Goal: Transaction & Acquisition: Purchase product/service

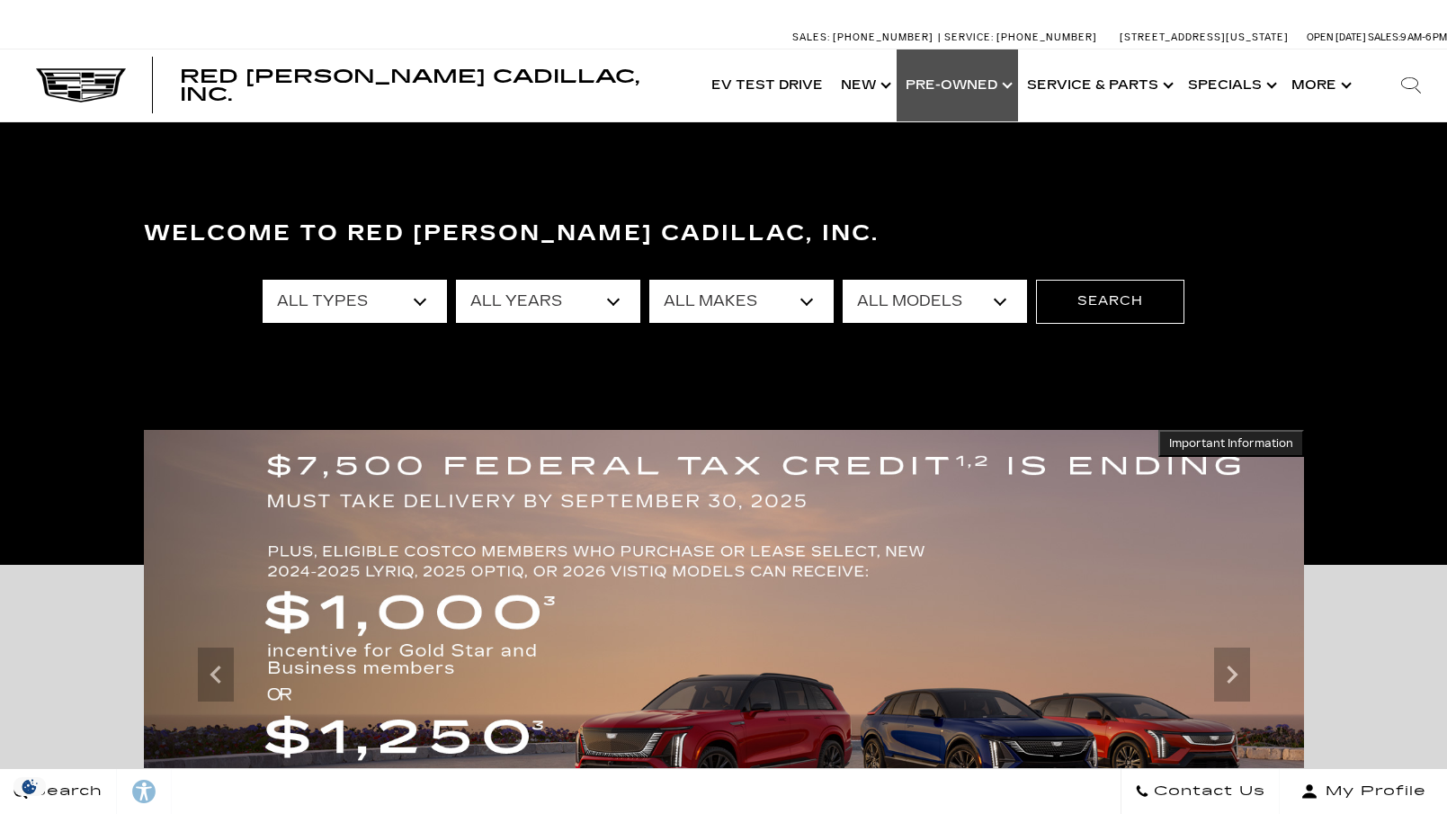
click at [955, 83] on link "Show Pre-Owned" at bounding box center [957, 85] width 121 height 72
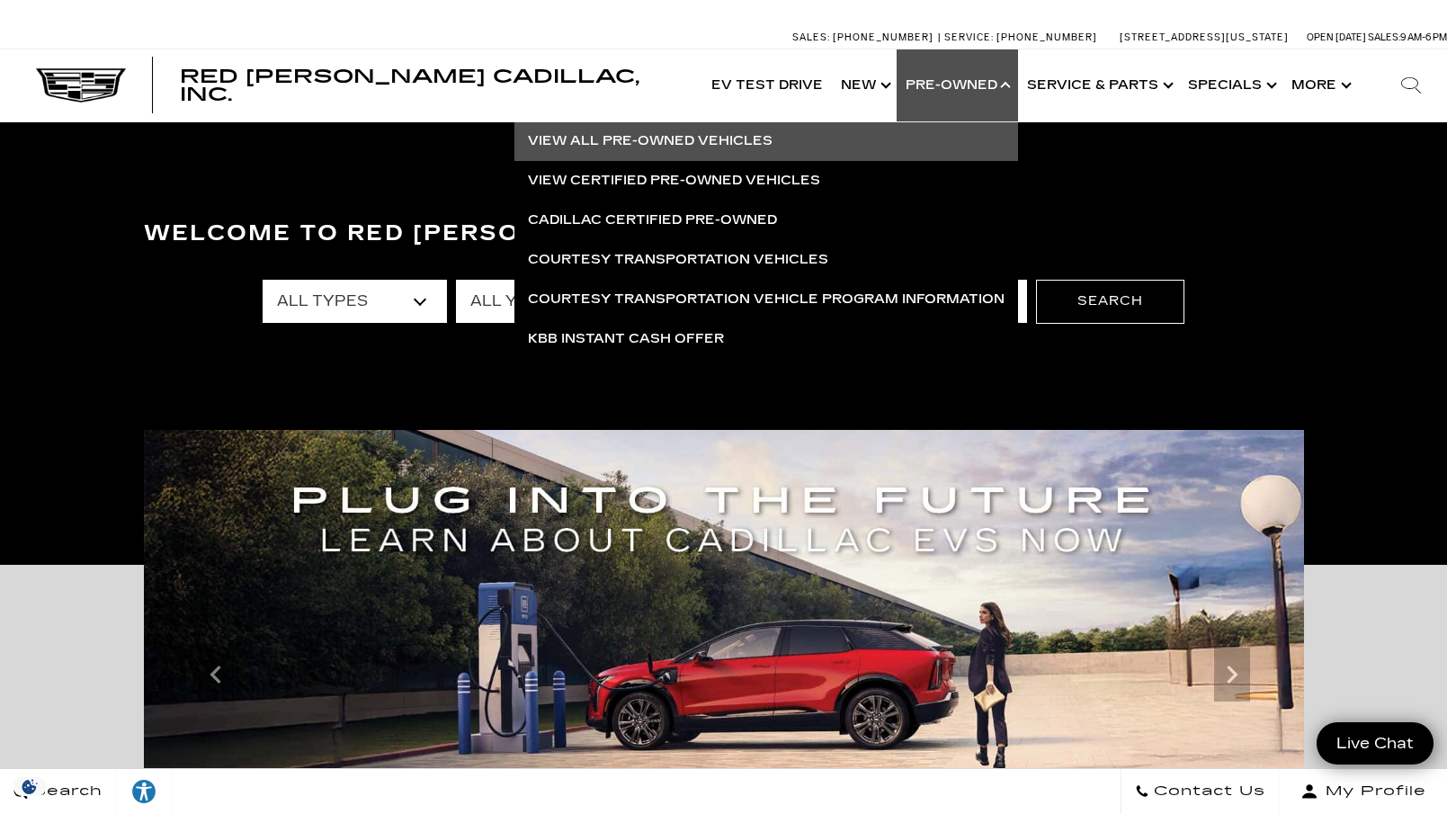
click at [677, 138] on link "View All Pre-Owned Vehicles" at bounding box center [767, 141] width 504 height 40
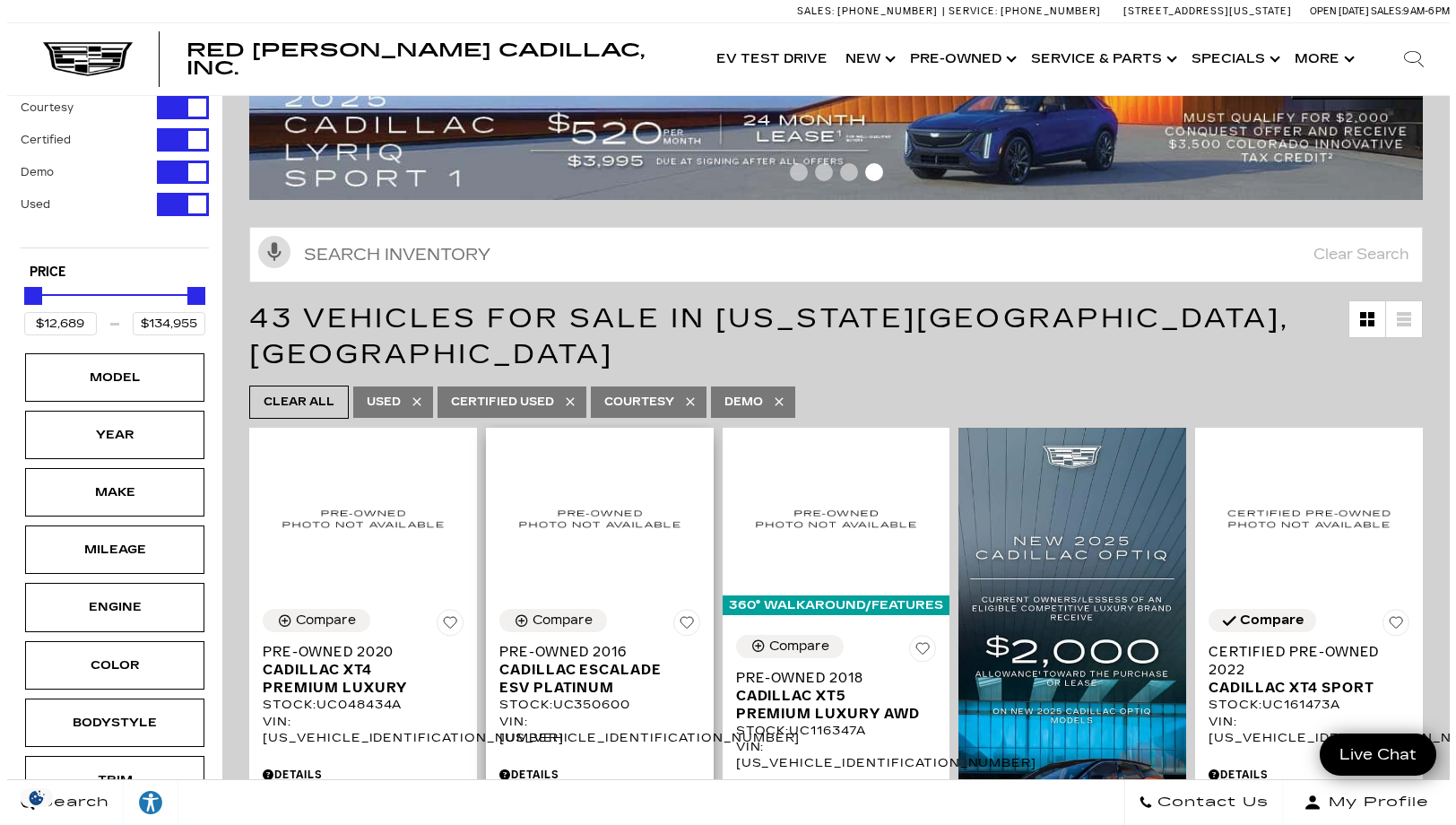
scroll to position [90, 0]
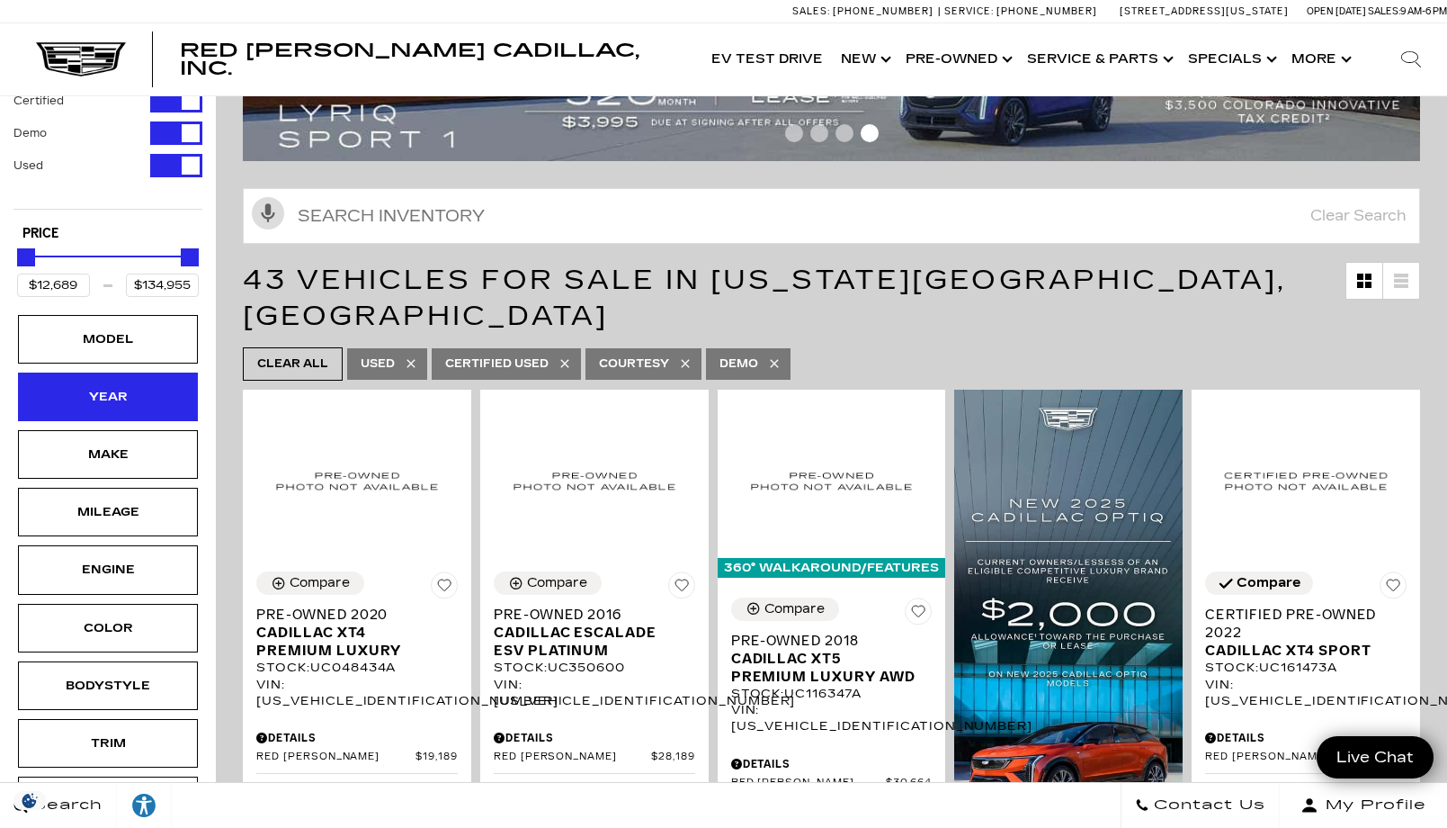
click at [167, 400] on div "Year" at bounding box center [108, 396] width 180 height 49
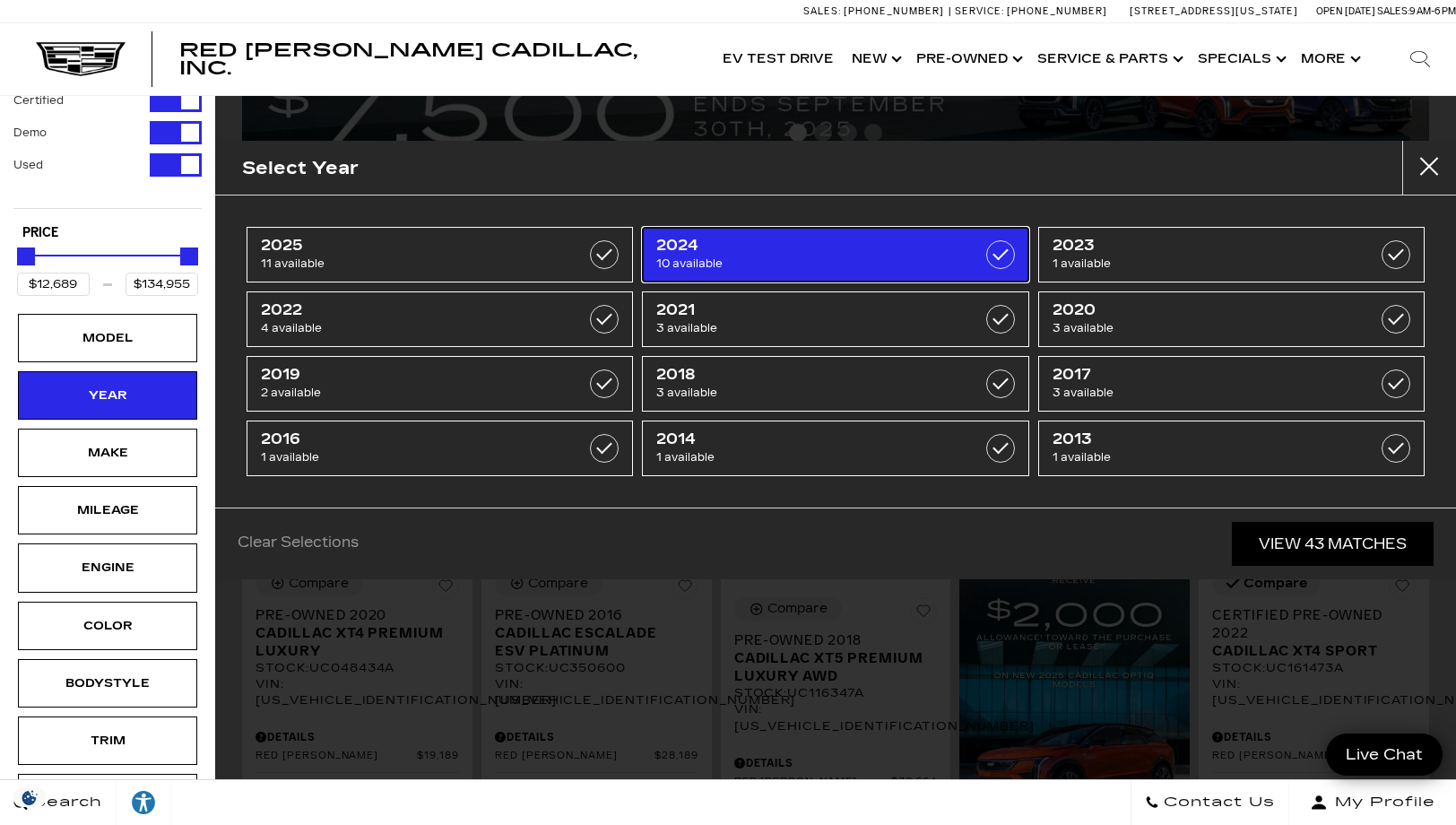
click at [1004, 254] on label at bounding box center [1000, 254] width 29 height 29
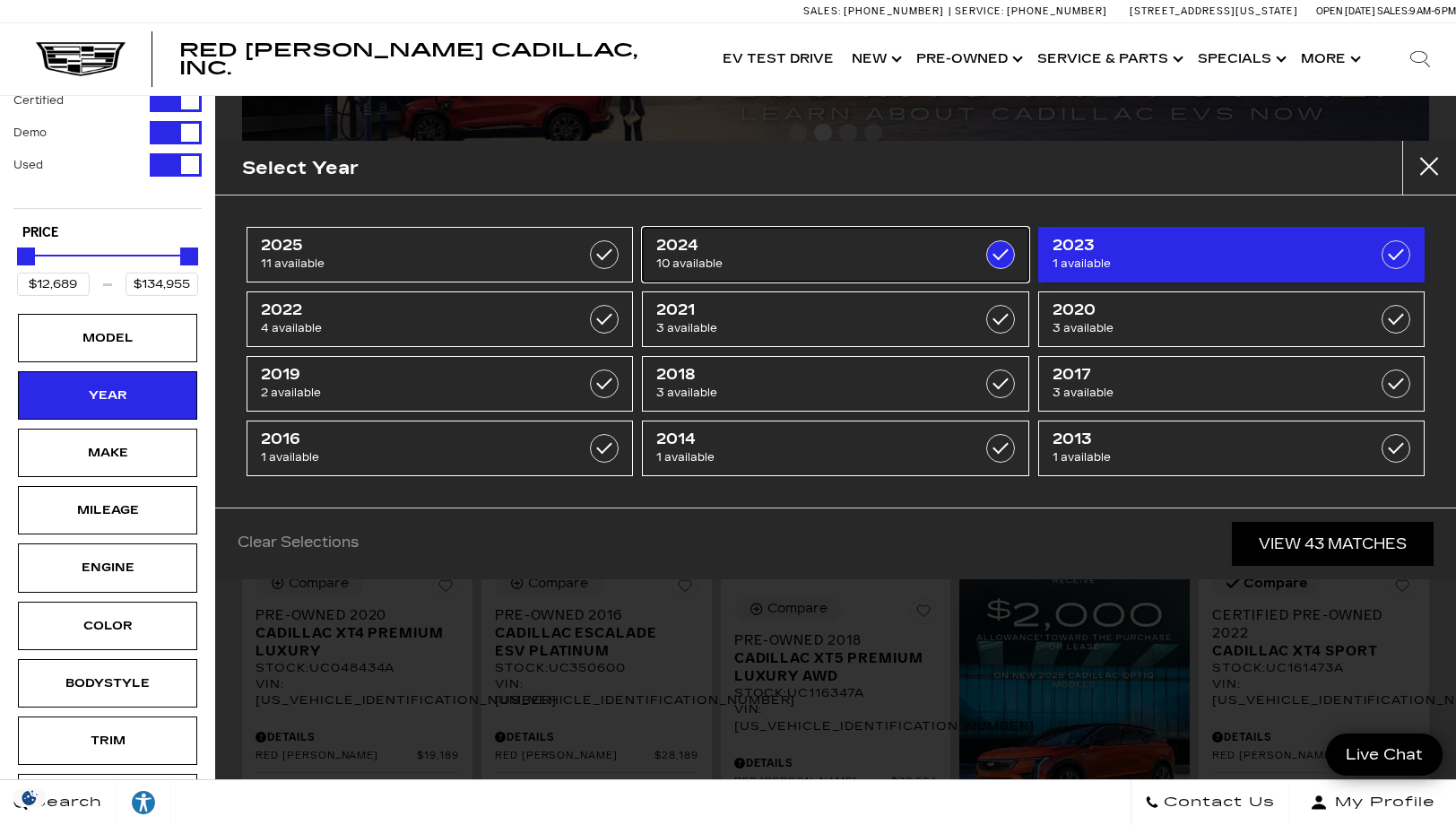
type input "$26,639"
type input "$98,689"
checkbox input "true"
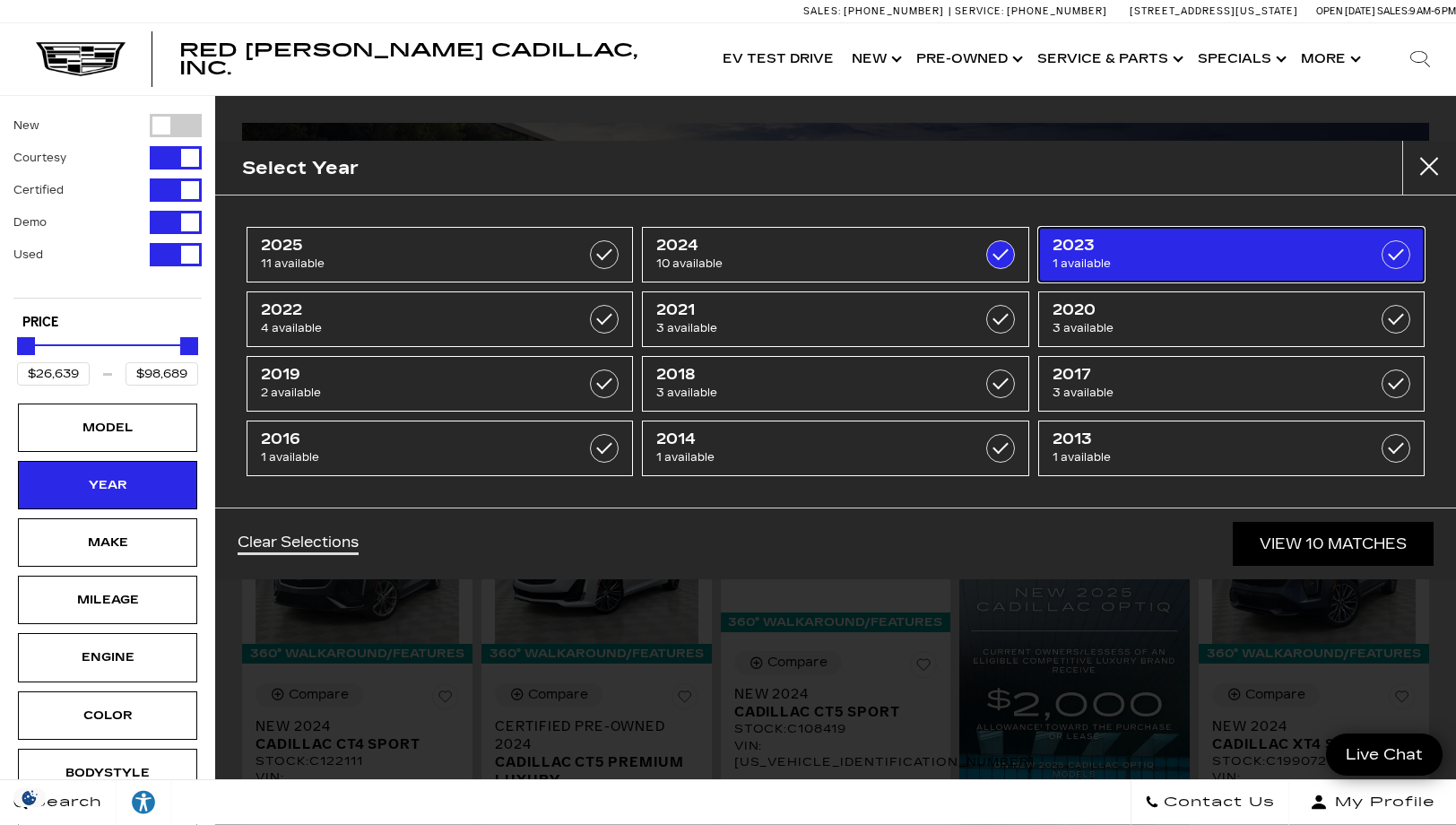
click at [1401, 254] on label at bounding box center [1395, 254] width 29 height 29
checkbox input "true"
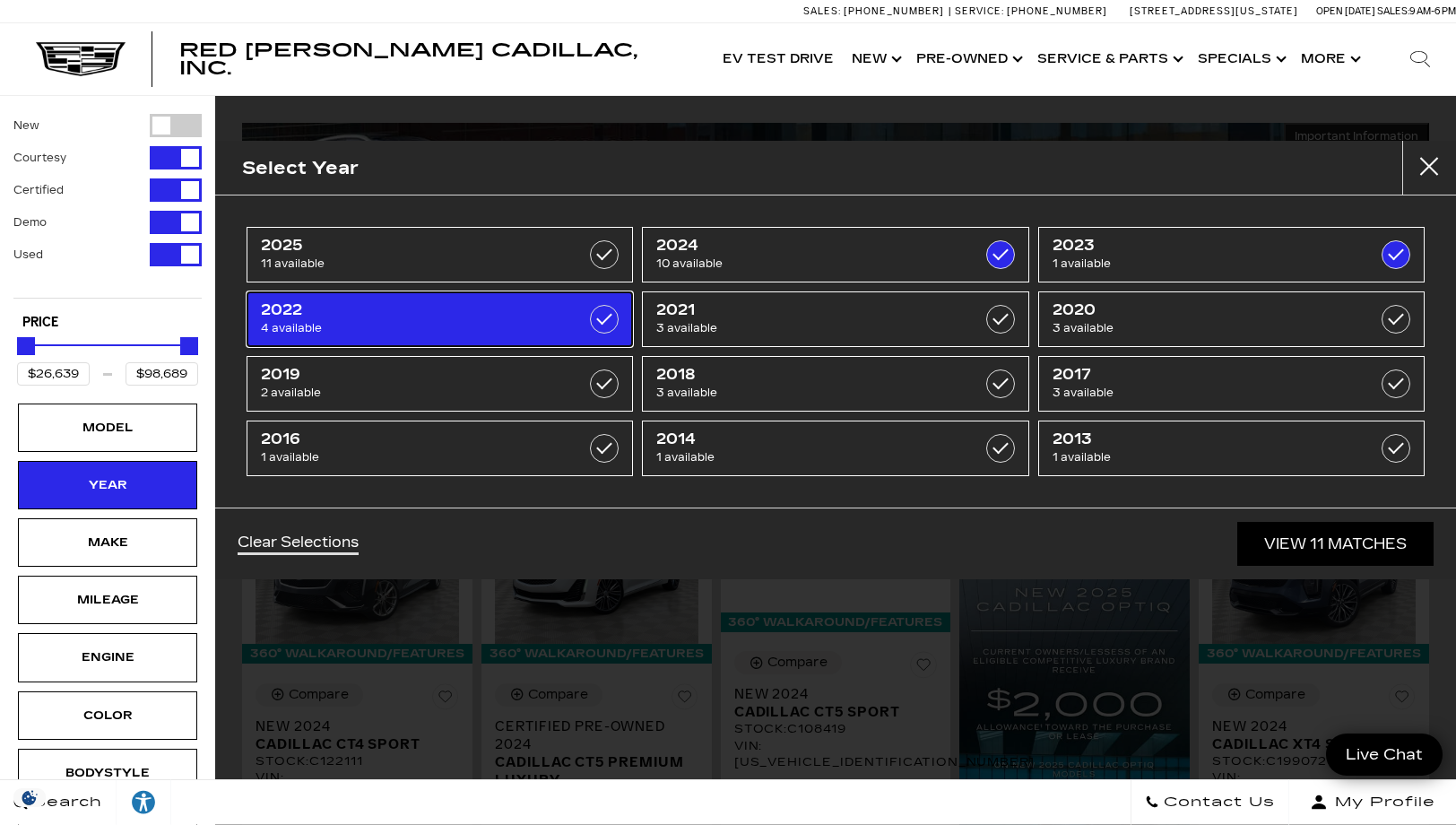
click at [595, 318] on label at bounding box center [604, 319] width 29 height 29
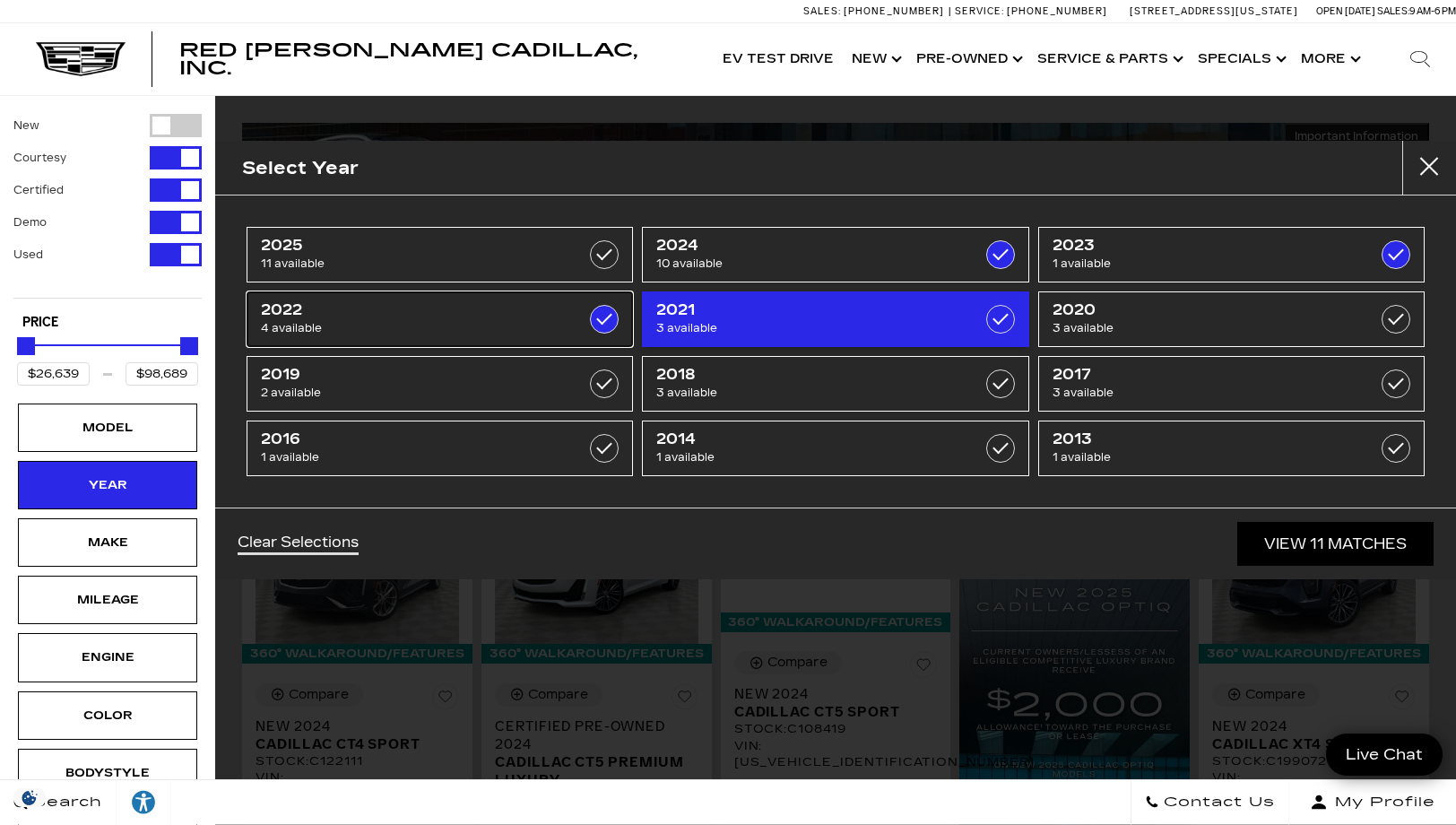
checkbox input "true"
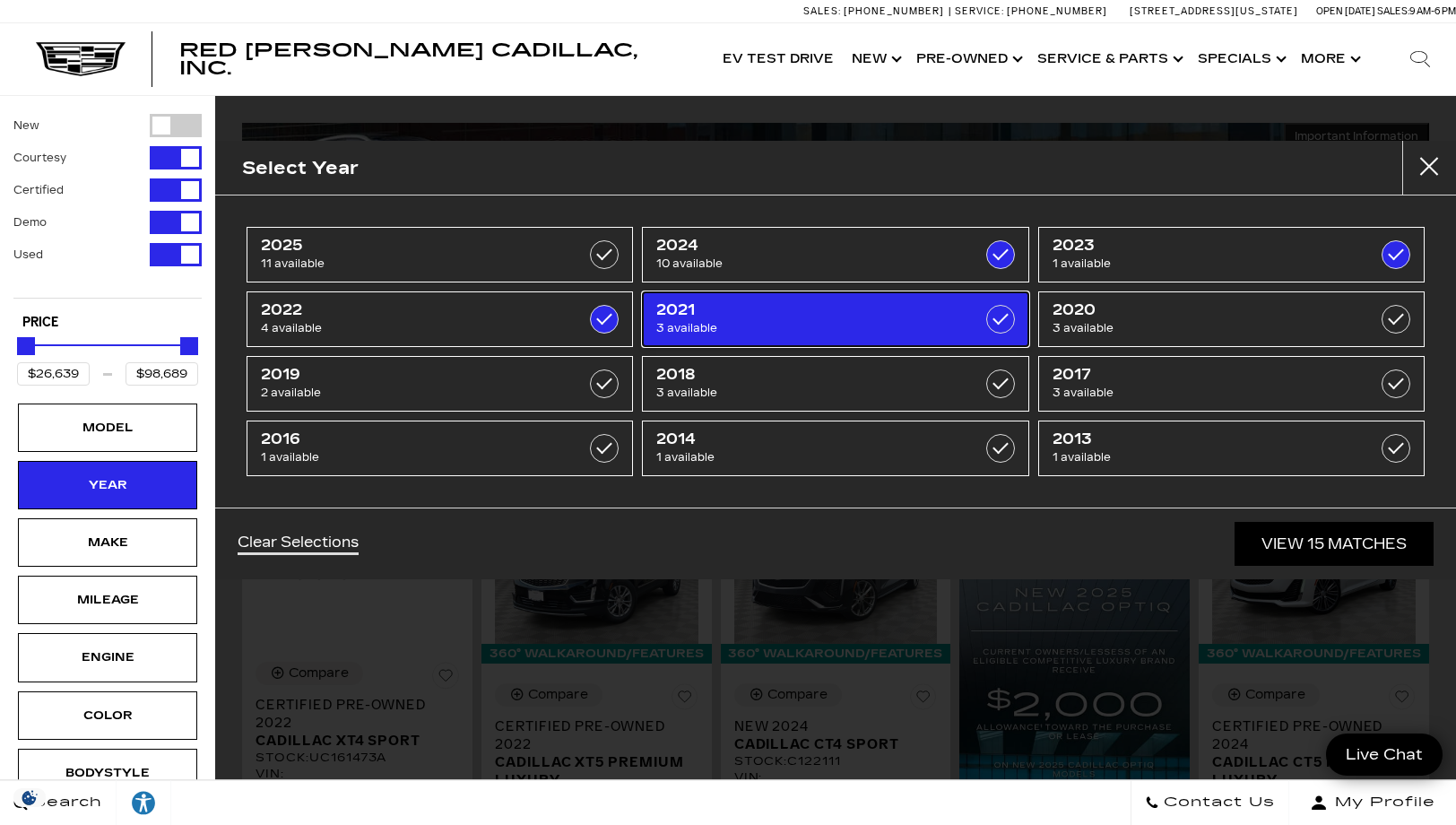
click at [996, 317] on label at bounding box center [1000, 319] width 29 height 29
checkbox input "true"
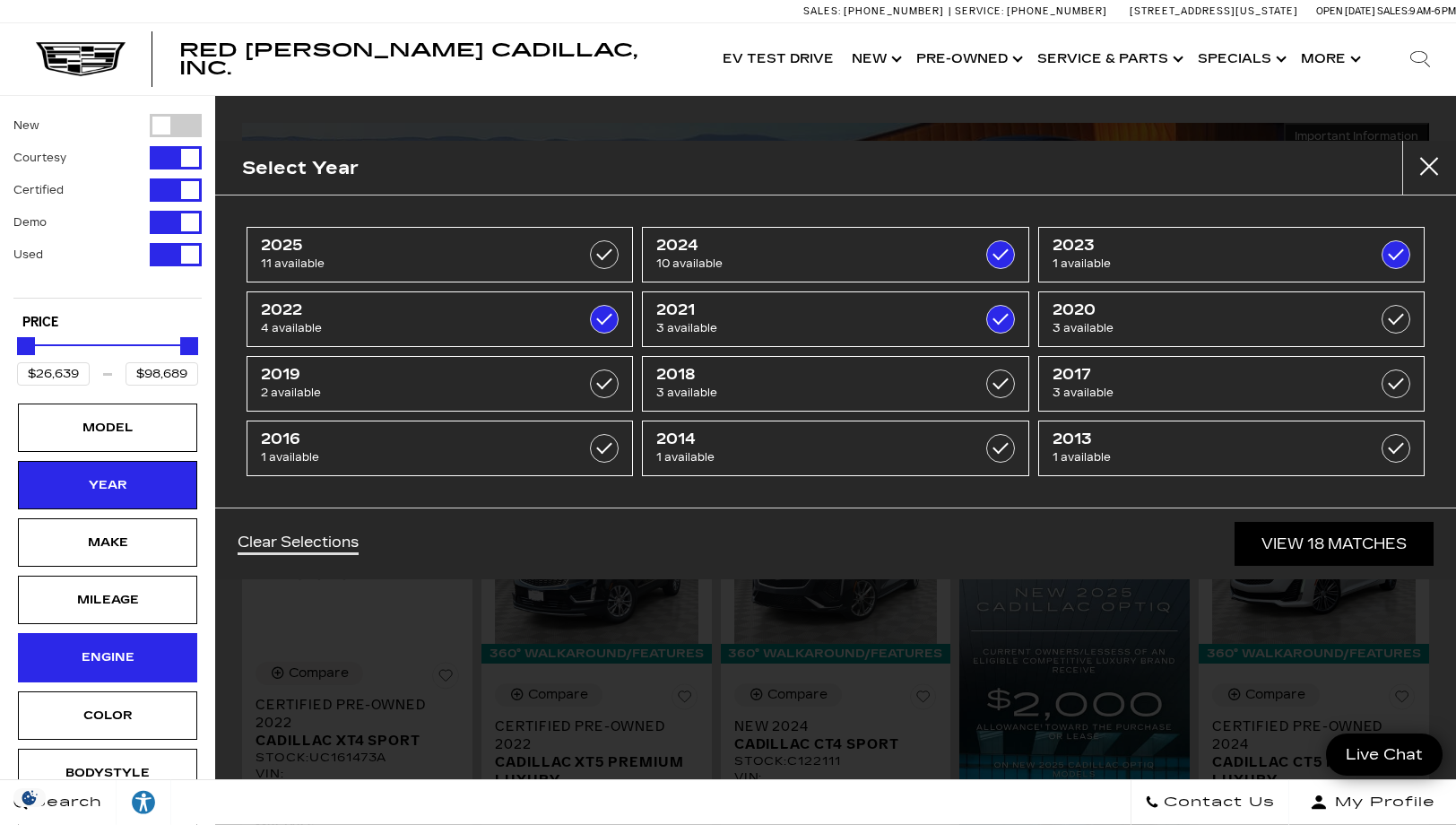
click at [123, 663] on div "Engine" at bounding box center [108, 657] width 90 height 20
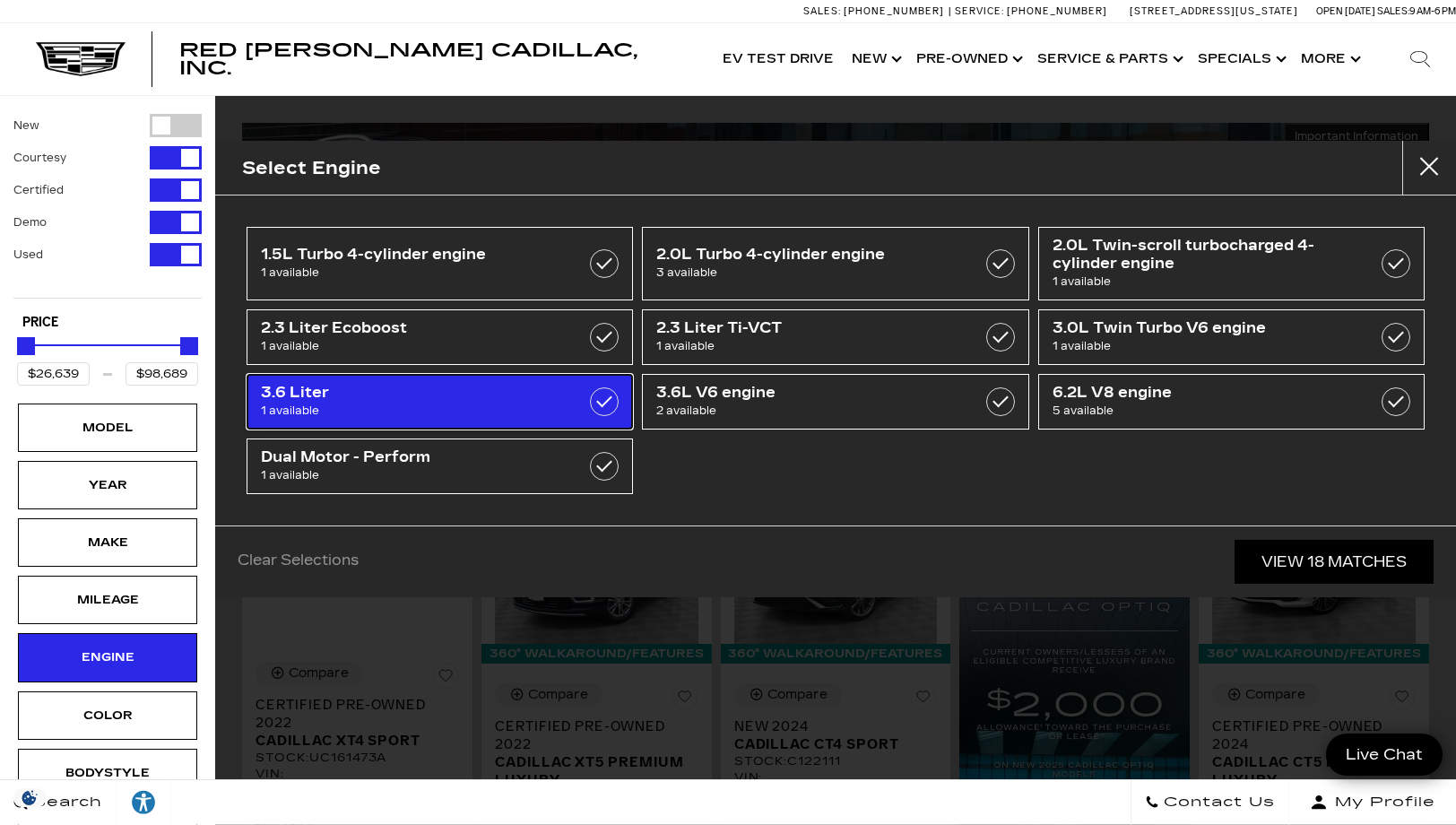
click at [602, 402] on label at bounding box center [604, 402] width 29 height 29
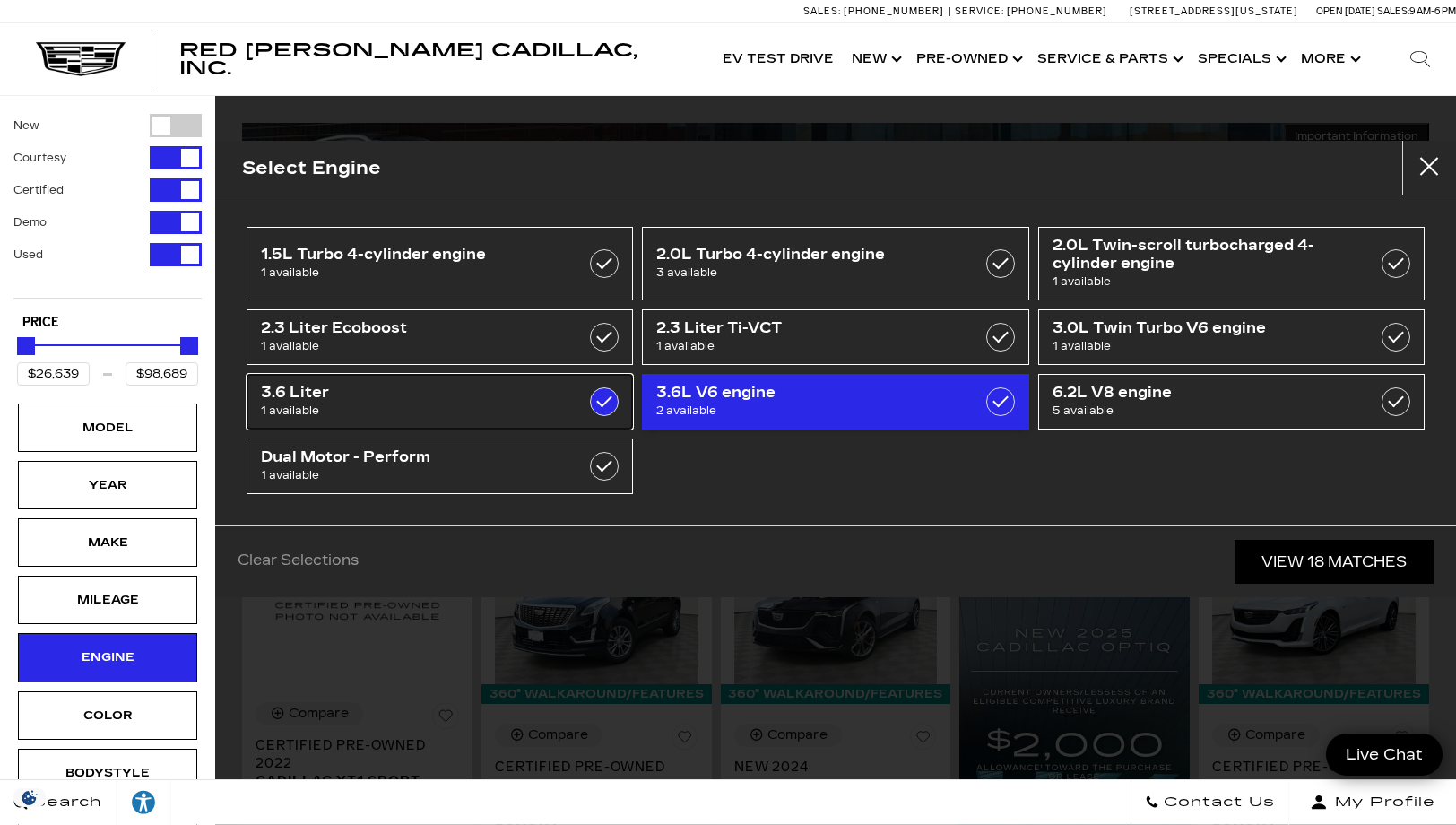
type input "$33,189"
checkbox input "true"
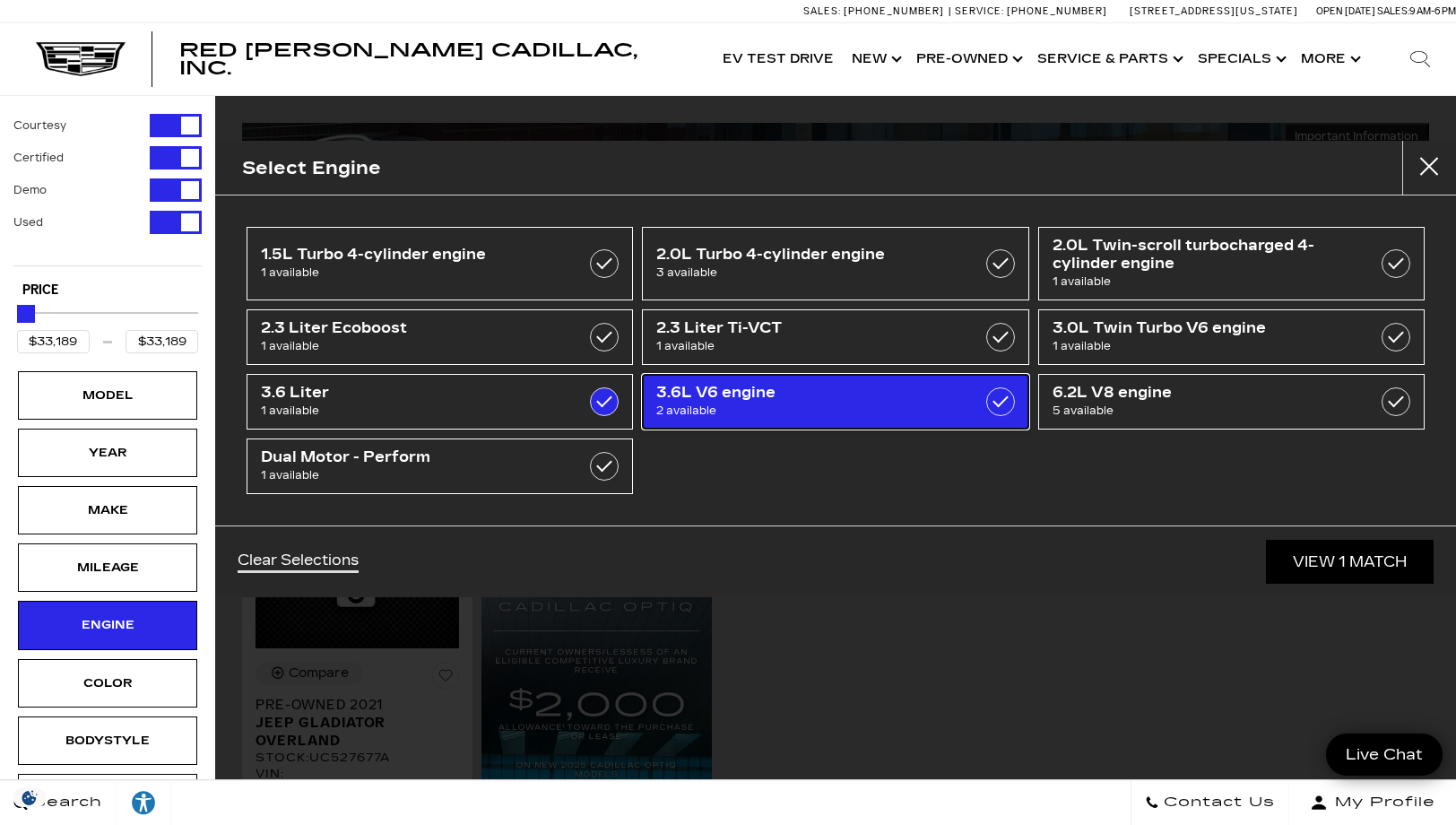
click at [1010, 397] on label at bounding box center [1000, 402] width 29 height 29
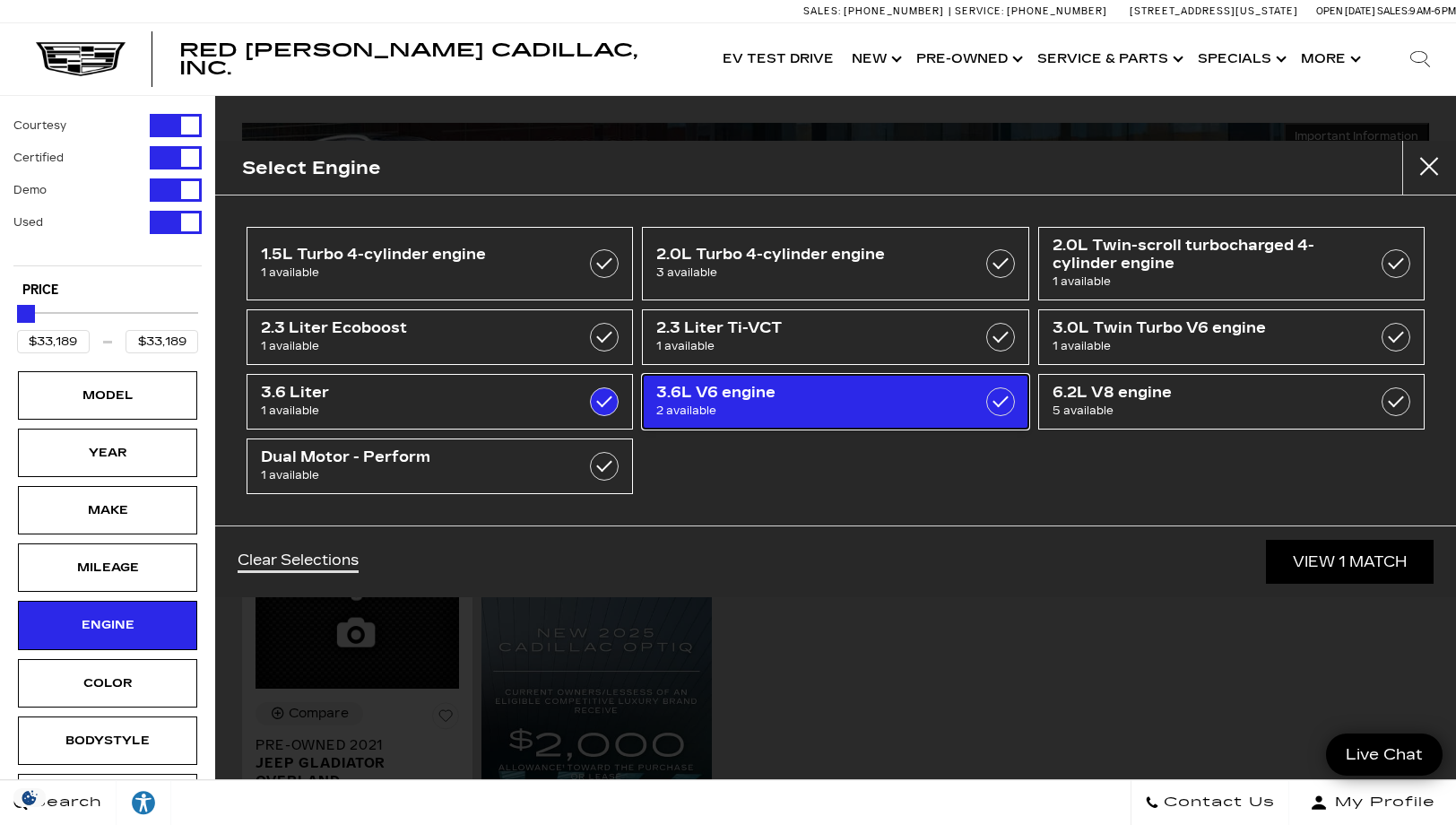
type input "$67,410"
checkbox input "true"
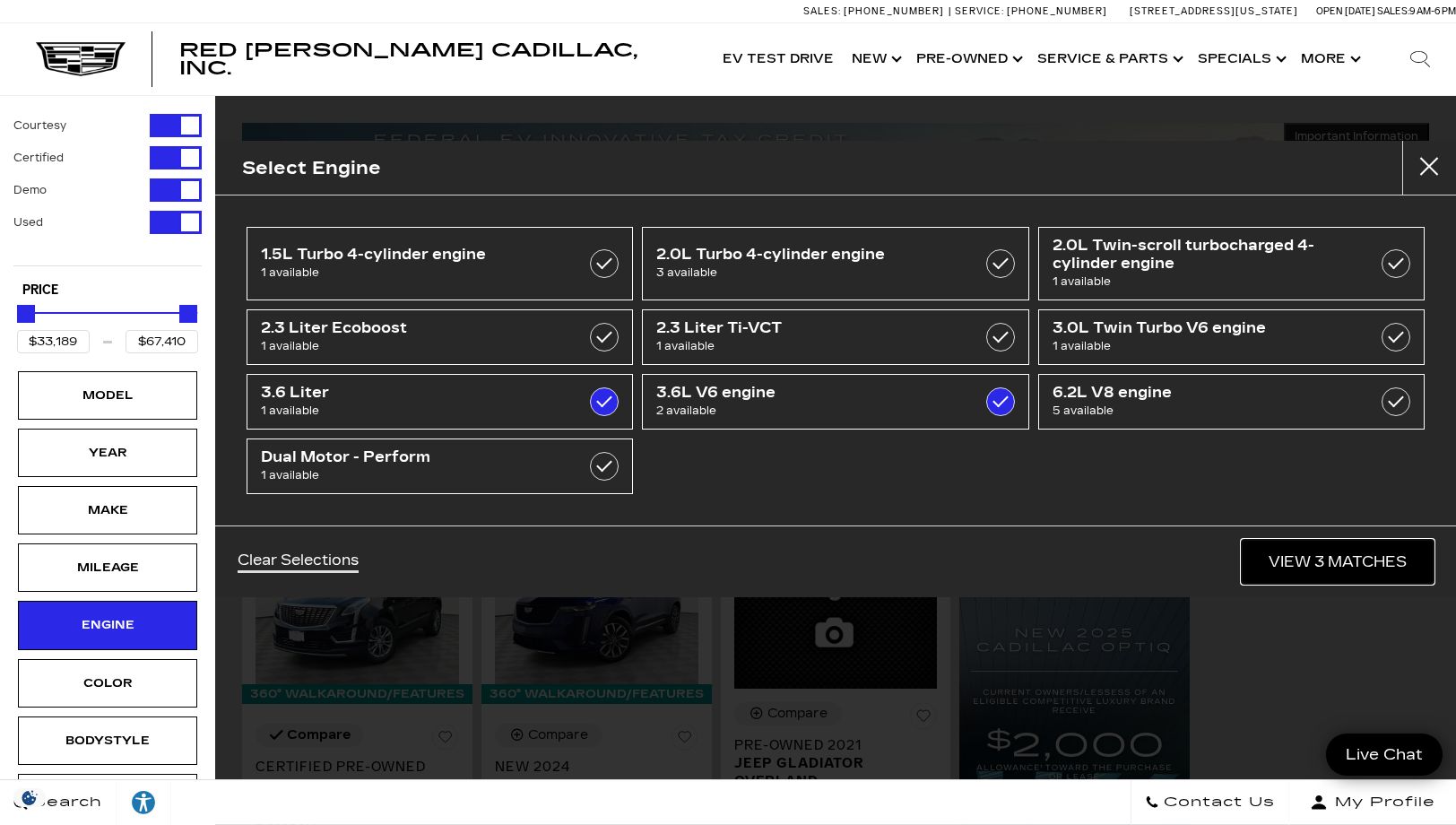
click at [1289, 559] on link "View 3 Matches" at bounding box center [1337, 561] width 191 height 44
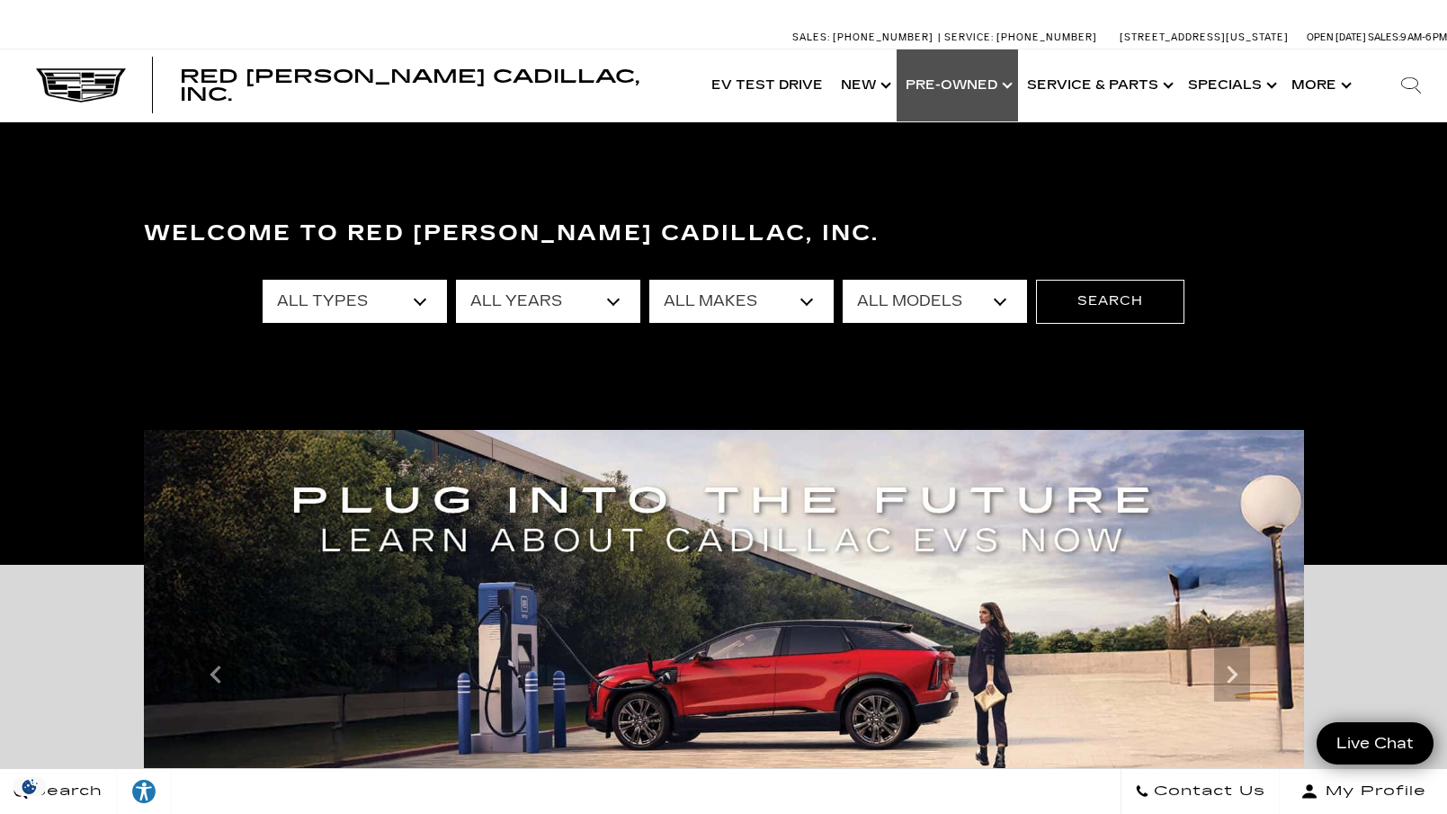
click at [962, 91] on link "Show Pre-Owned" at bounding box center [957, 85] width 121 height 72
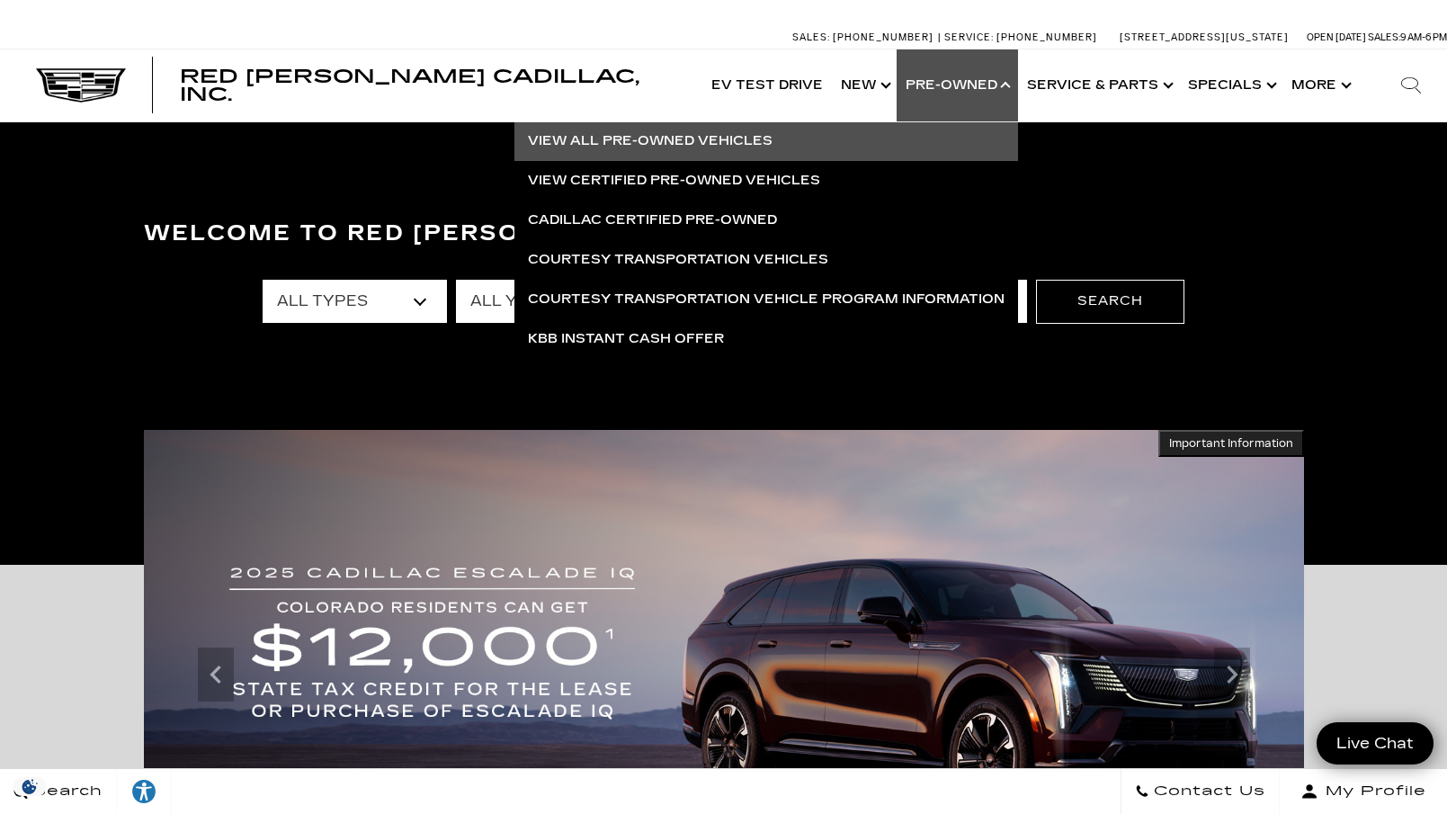
click at [683, 140] on link "View All Pre-Owned Vehicles" at bounding box center [767, 141] width 504 height 40
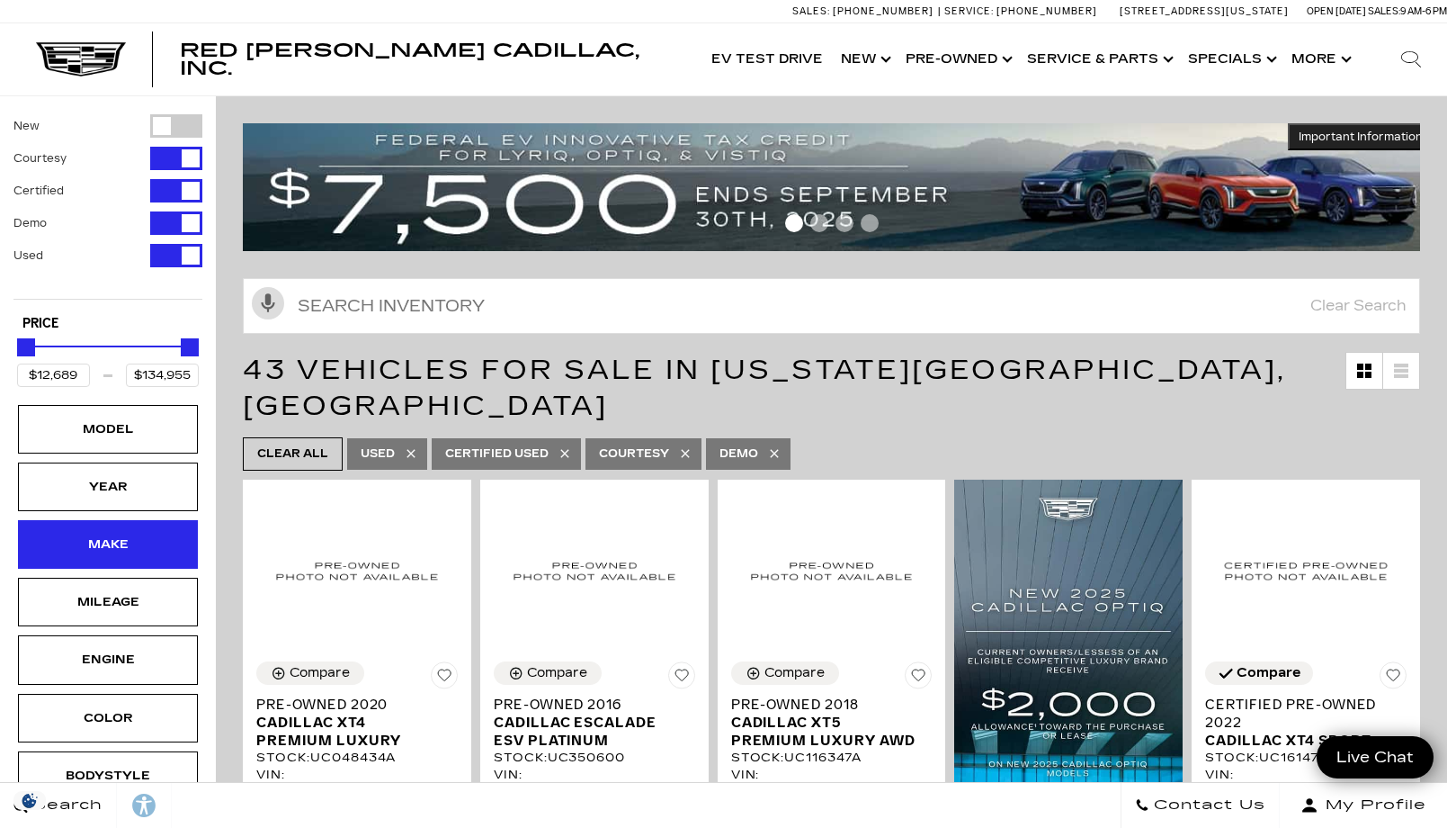
click at [112, 543] on div "Make" at bounding box center [108, 544] width 90 height 20
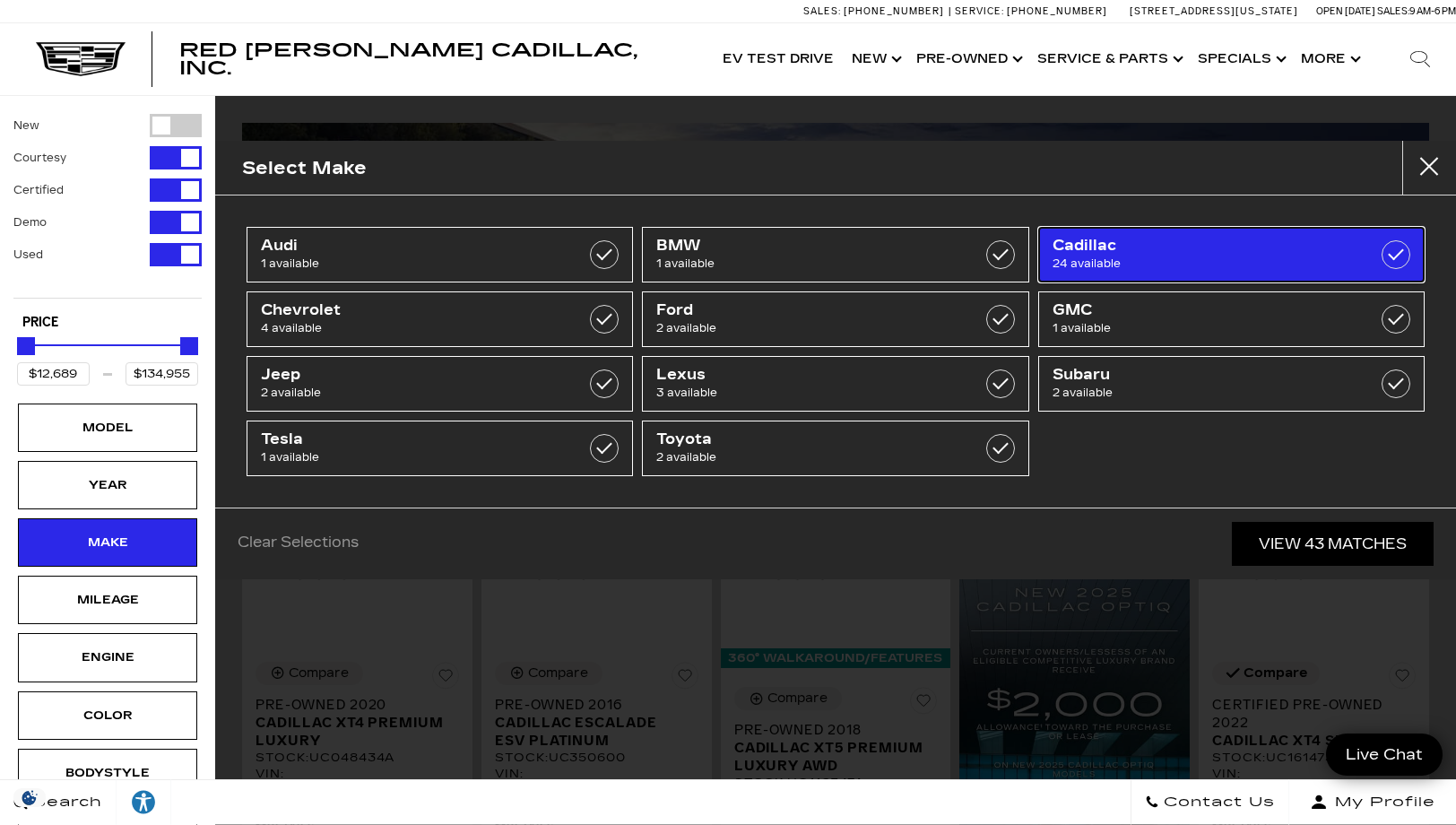
click at [1395, 253] on label at bounding box center [1395, 254] width 29 height 29
type input "$19,189"
checkbox input "true"
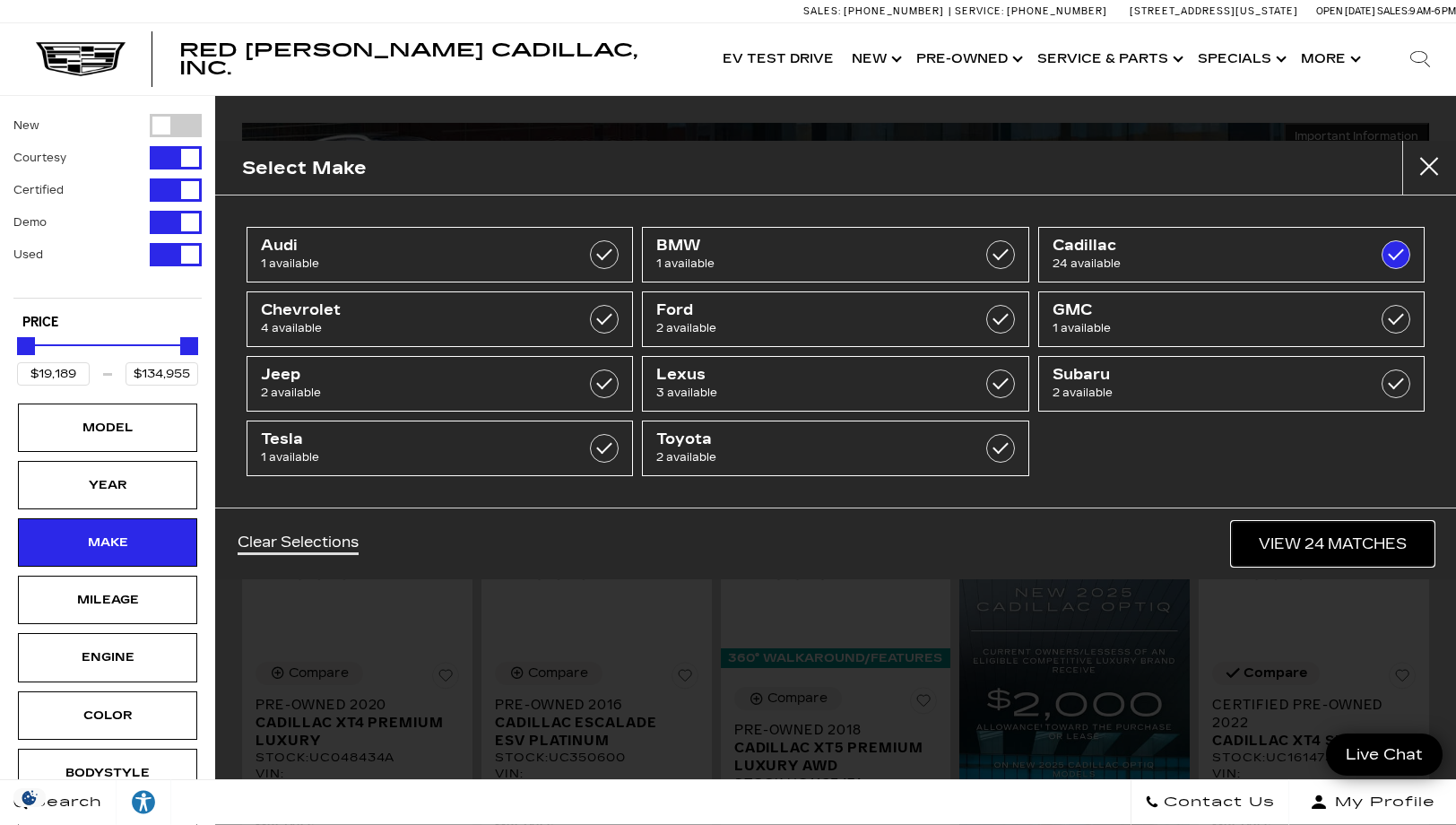
click at [1285, 540] on link "View 24 Matches" at bounding box center [1332, 543] width 201 height 44
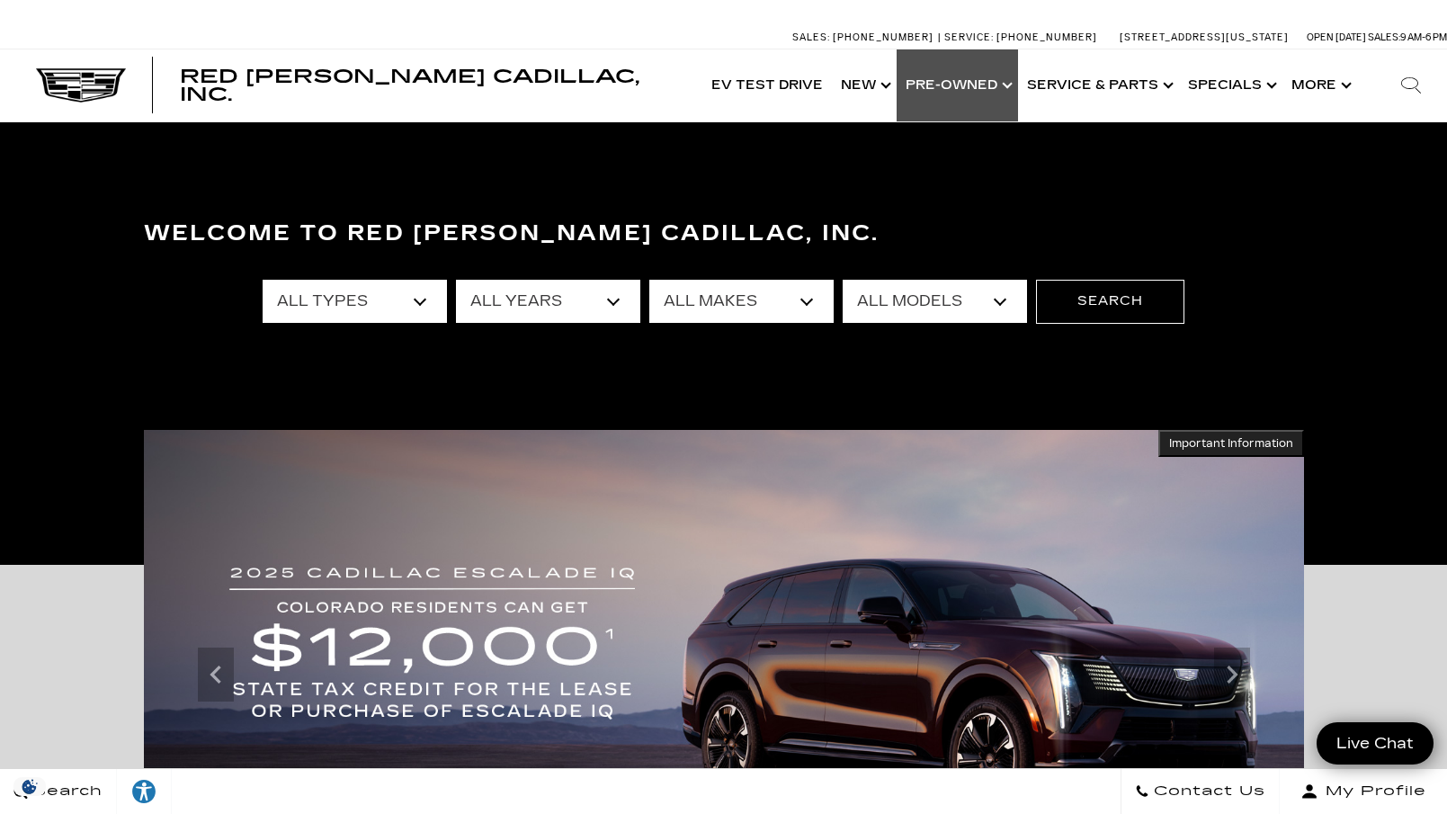
click at [963, 81] on link "Show Pre-Owned" at bounding box center [957, 85] width 121 height 72
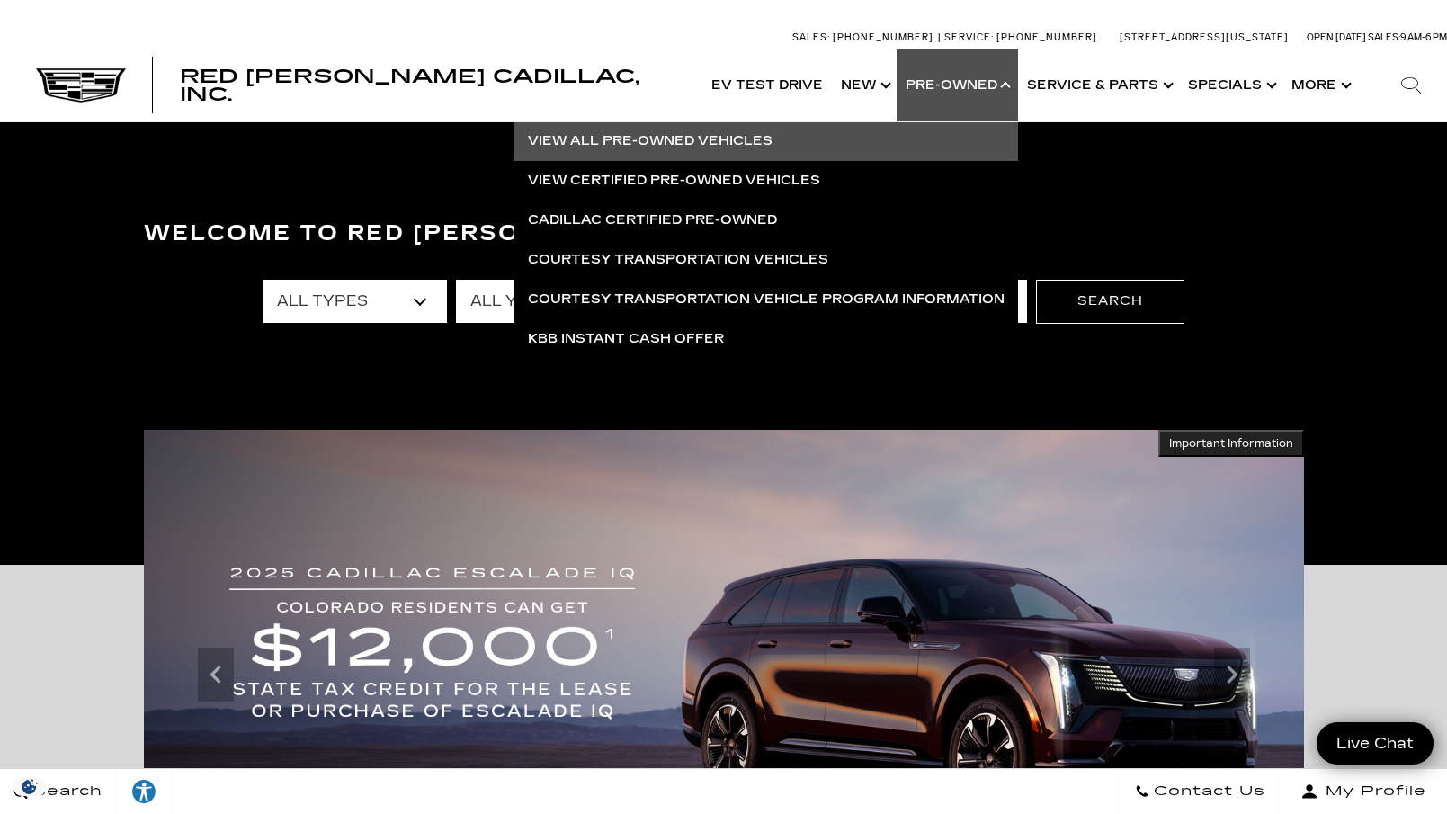
click at [648, 135] on link "View All Pre-Owned Vehicles" at bounding box center [767, 141] width 504 height 40
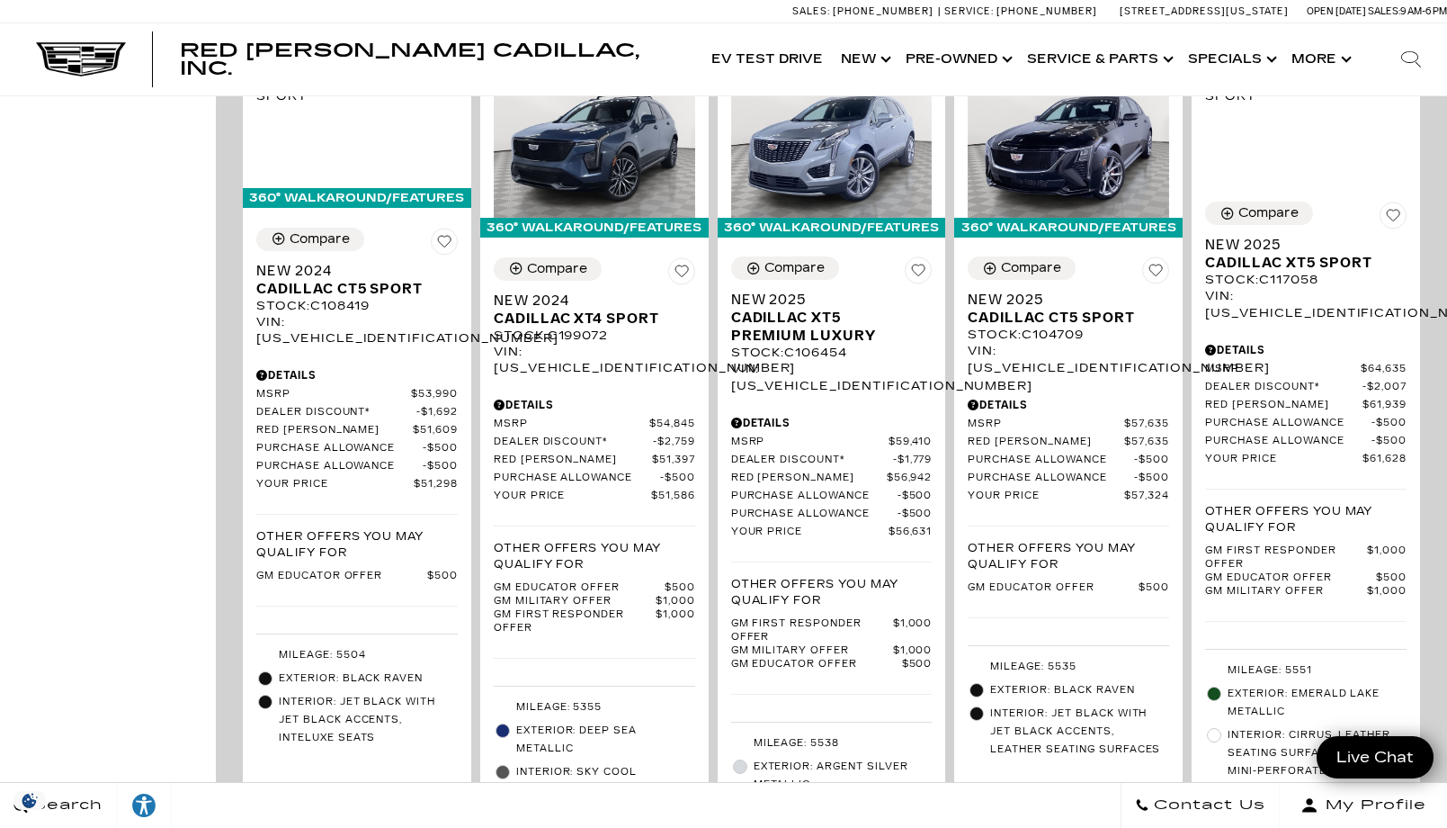
scroll to position [1799, 0]
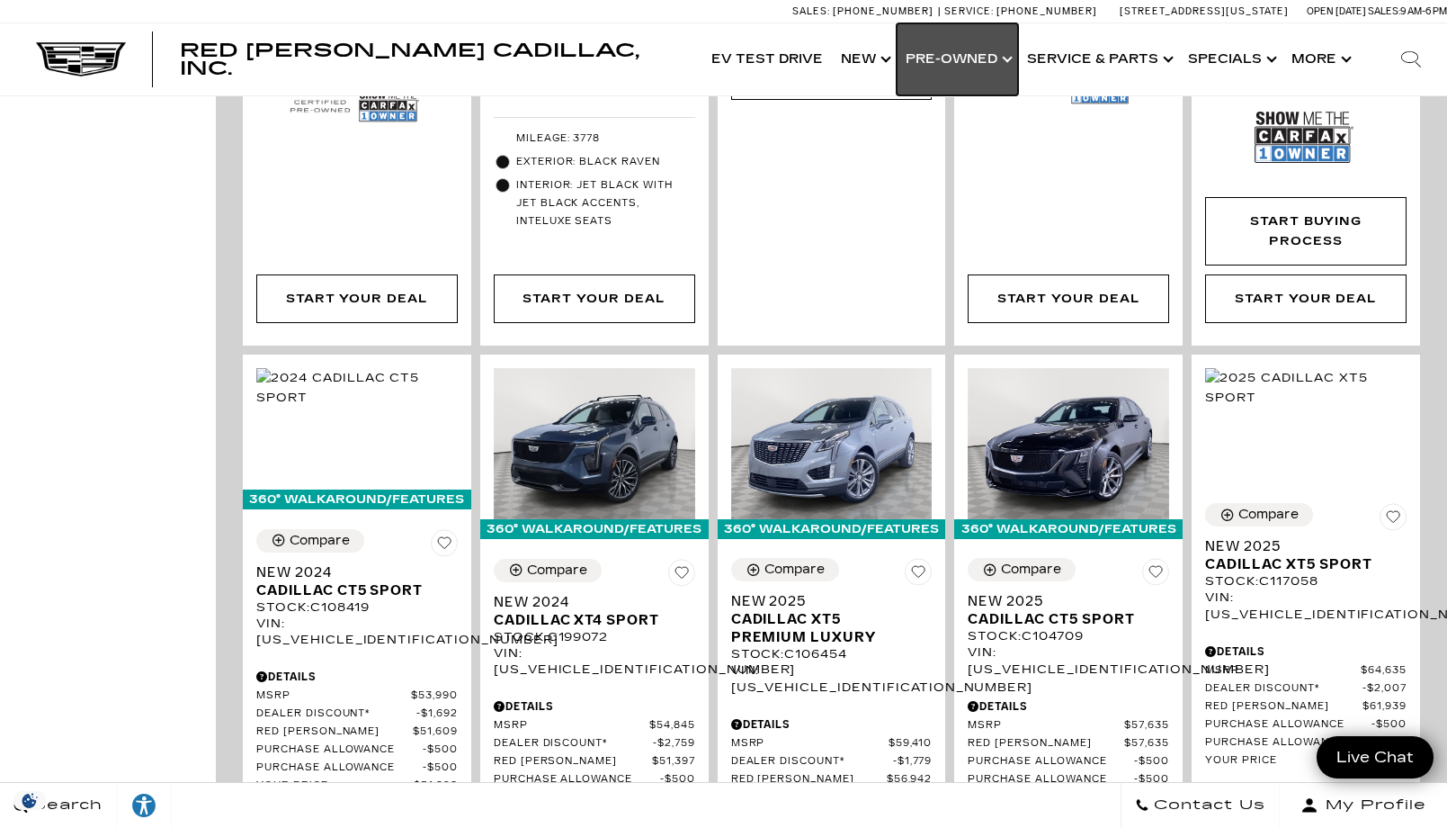
click at [965, 57] on link "Show Pre-Owned" at bounding box center [957, 59] width 121 height 72
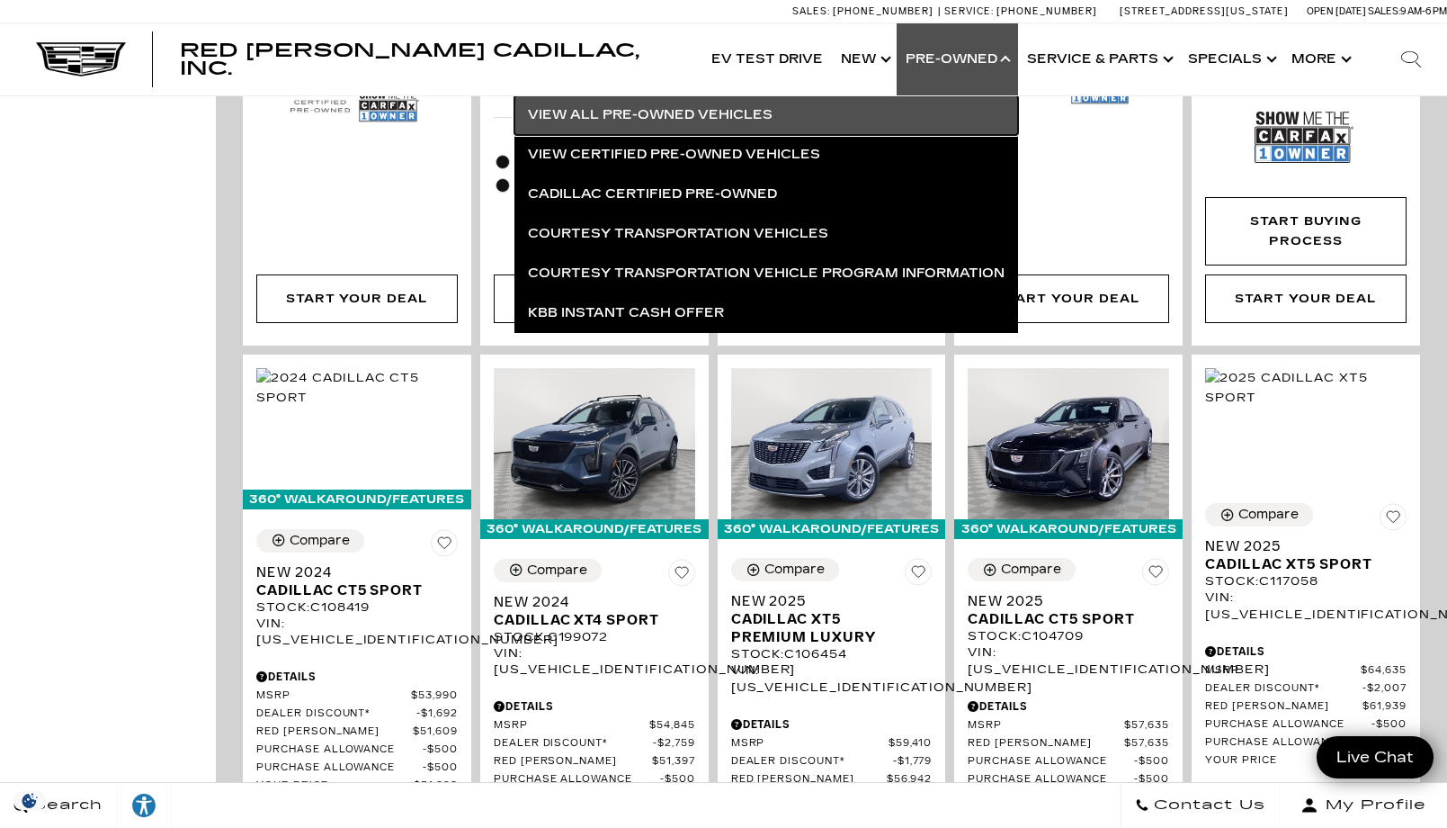
click at [711, 113] on link "View All Pre-Owned Vehicles" at bounding box center [767, 115] width 504 height 40
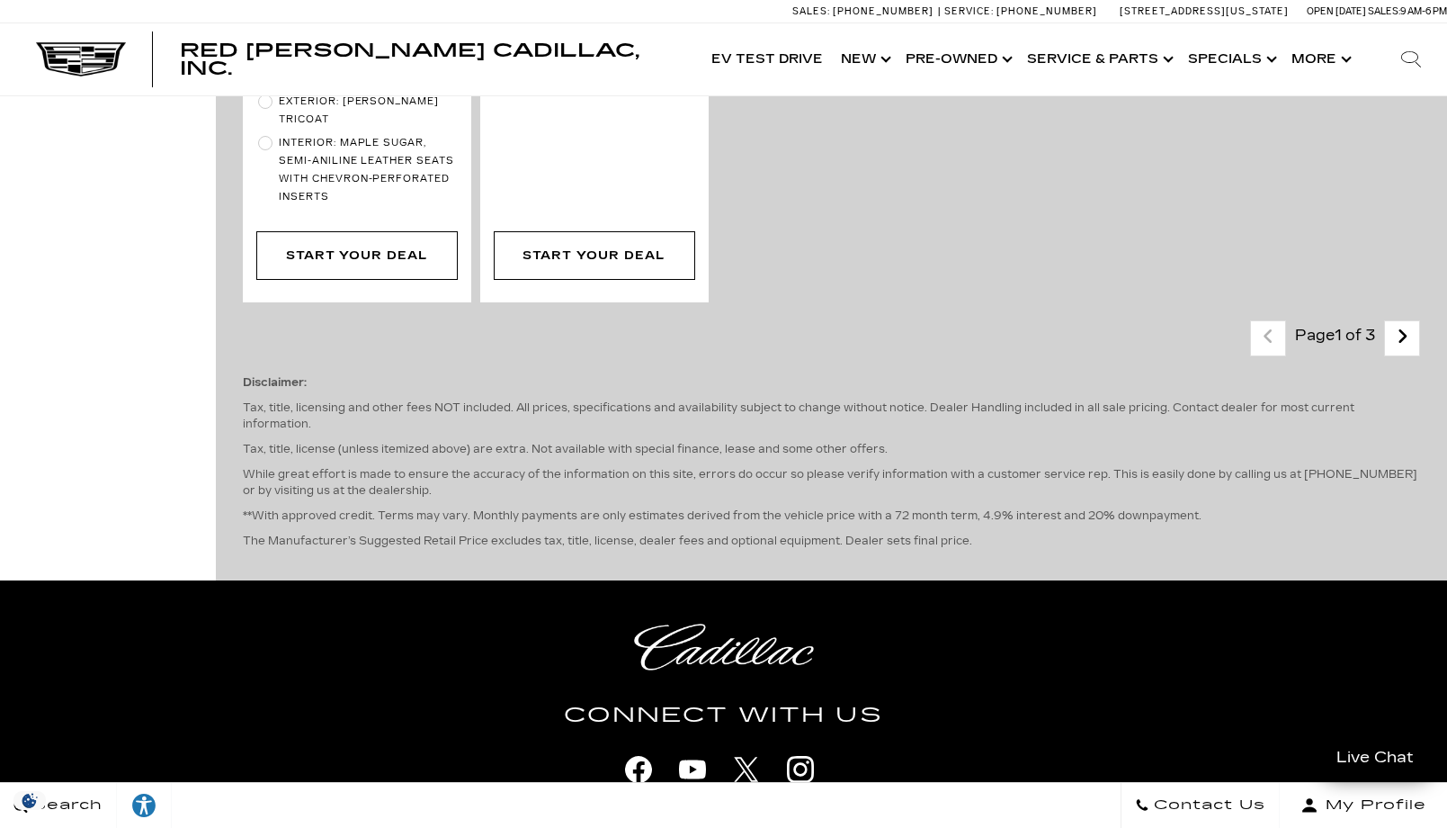
scroll to position [4677, 0]
